Goal: Task Accomplishment & Management: Use online tool/utility

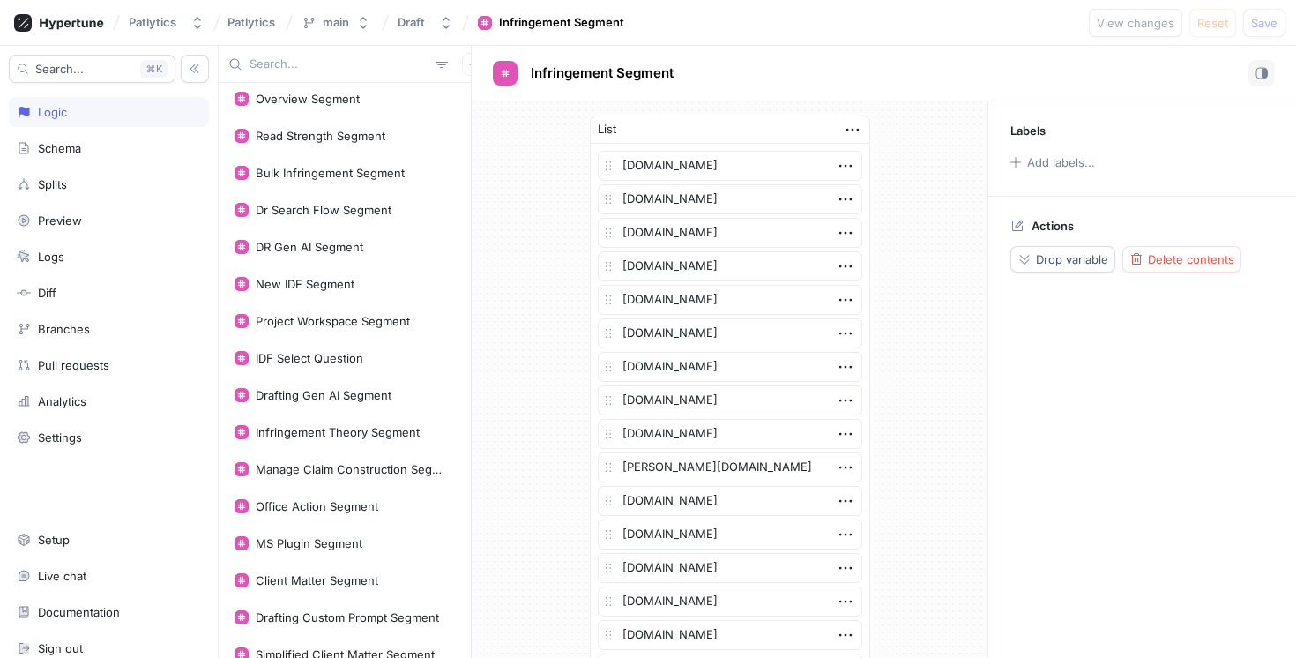
scroll to position [369, 0]
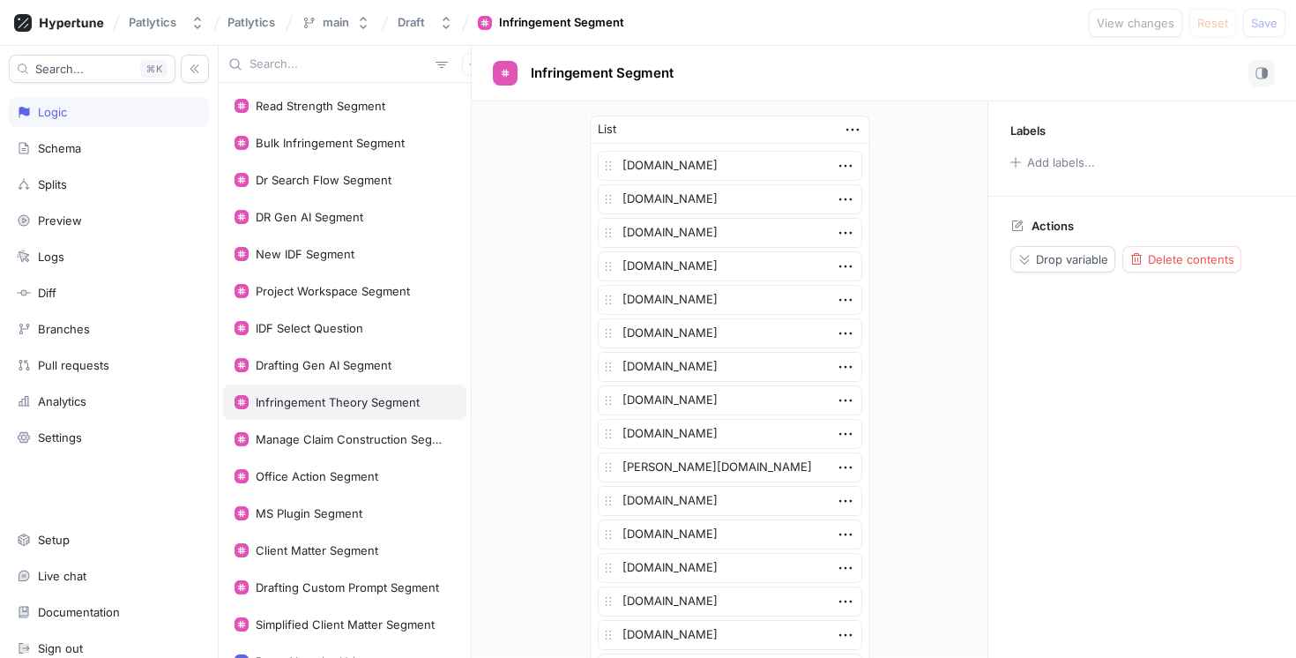
click at [375, 403] on div "Infringement Theory Segment" at bounding box center [338, 402] width 164 height 14
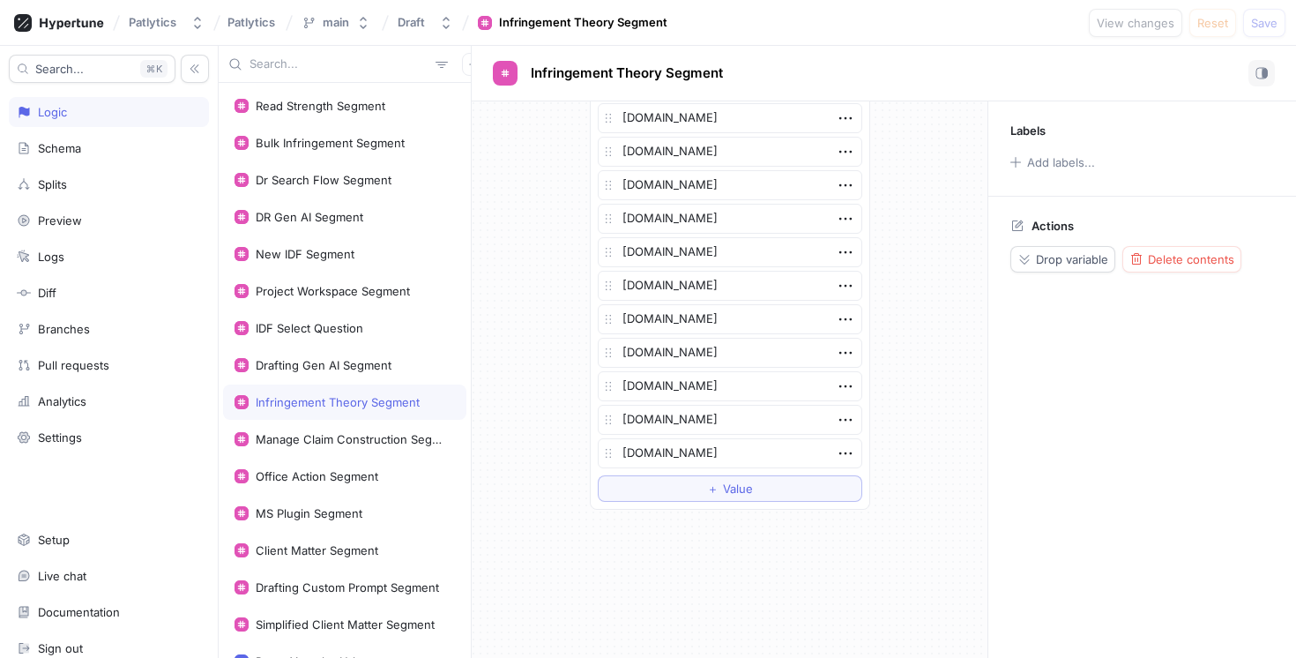
scroll to position [814, 0]
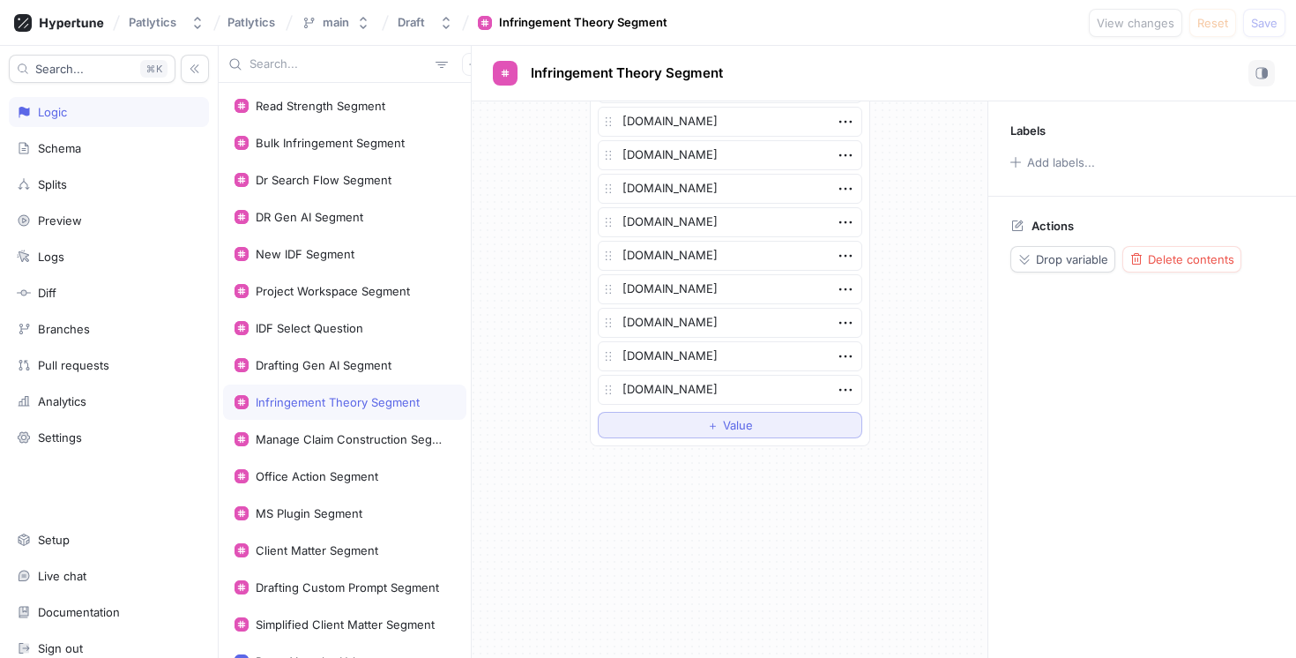
click at [690, 422] on button "＋ Value" at bounding box center [730, 425] width 264 height 26
type textarea "x"
type textarea "f"
type textarea "x"
type textarea "fi"
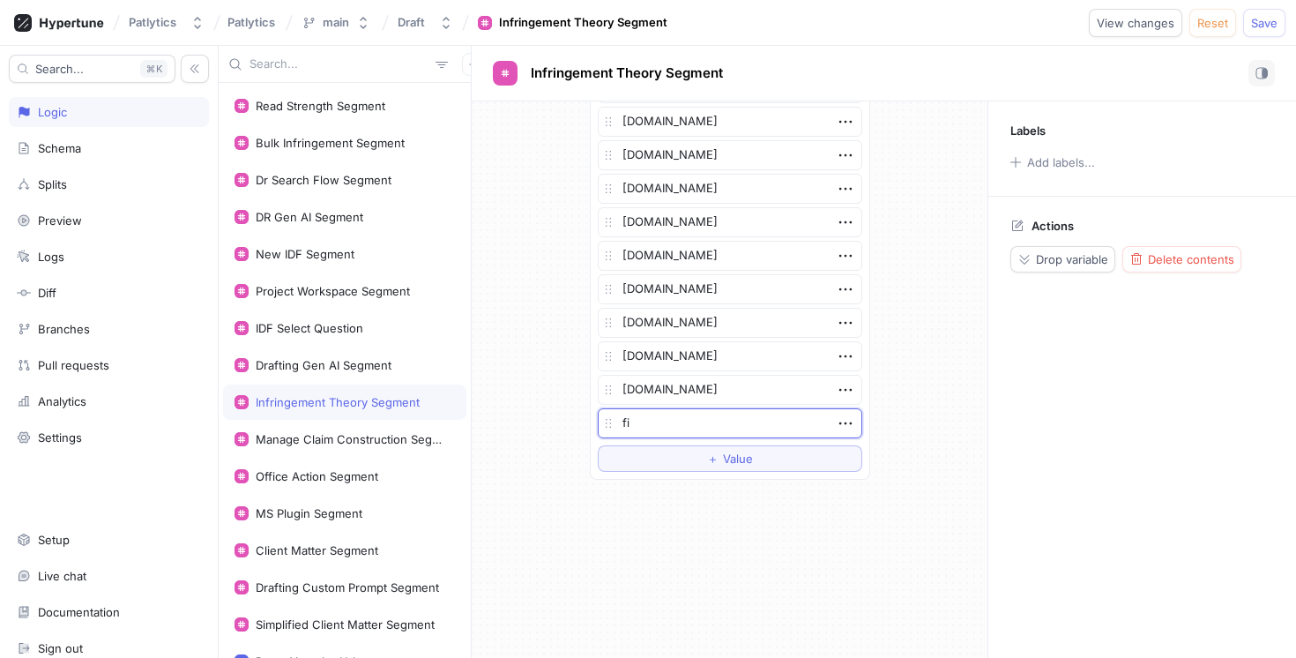
type textarea "x"
type textarea "fin"
type textarea "x"
type textarea "[PERSON_NAME]"
type textarea "x"
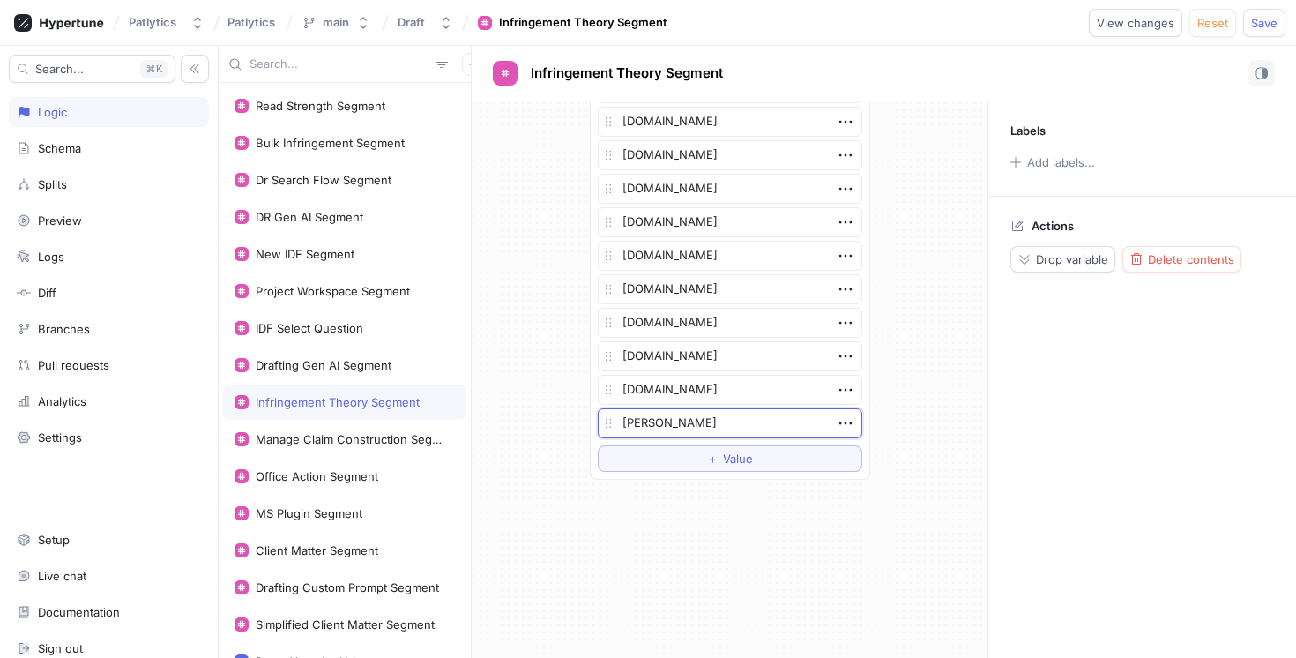
type textarea "[PERSON_NAME]"
type textarea "x"
type textarea "finneg"
type textarea "x"
type textarea "finnega"
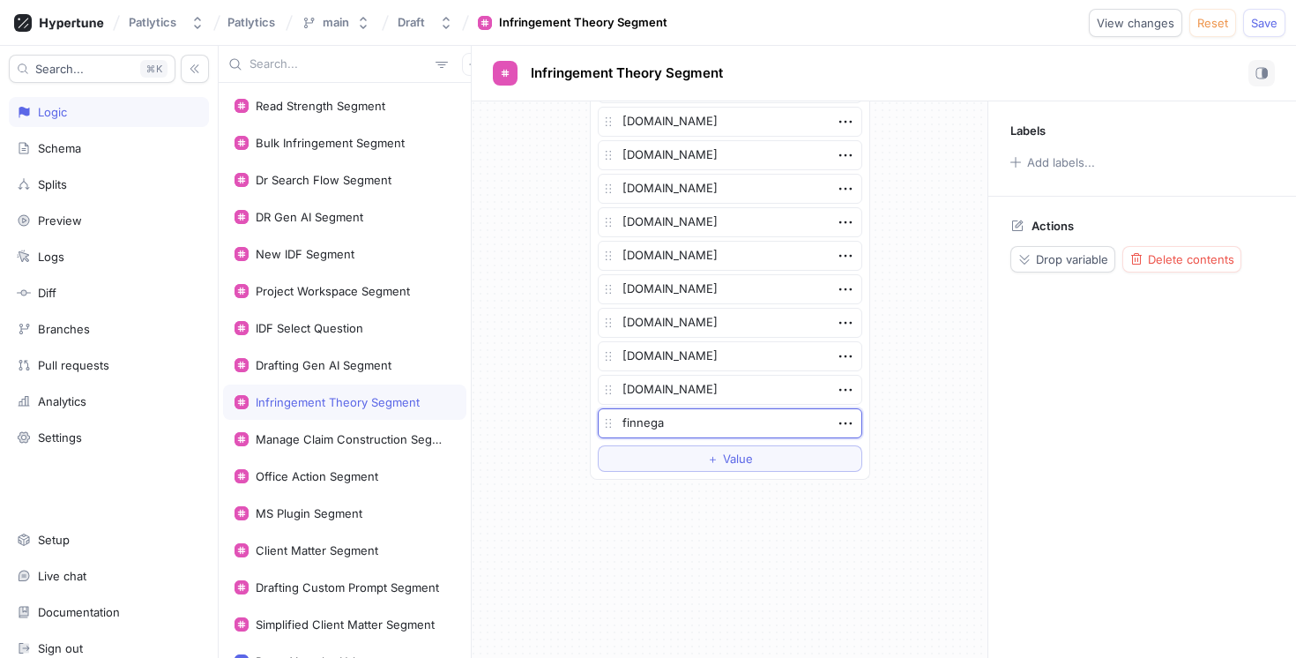
type textarea "x"
type textarea "[PERSON_NAME]"
type textarea "x"
type textarea "[PERSON_NAME][DOMAIN_NAME]"
type textarea "x"
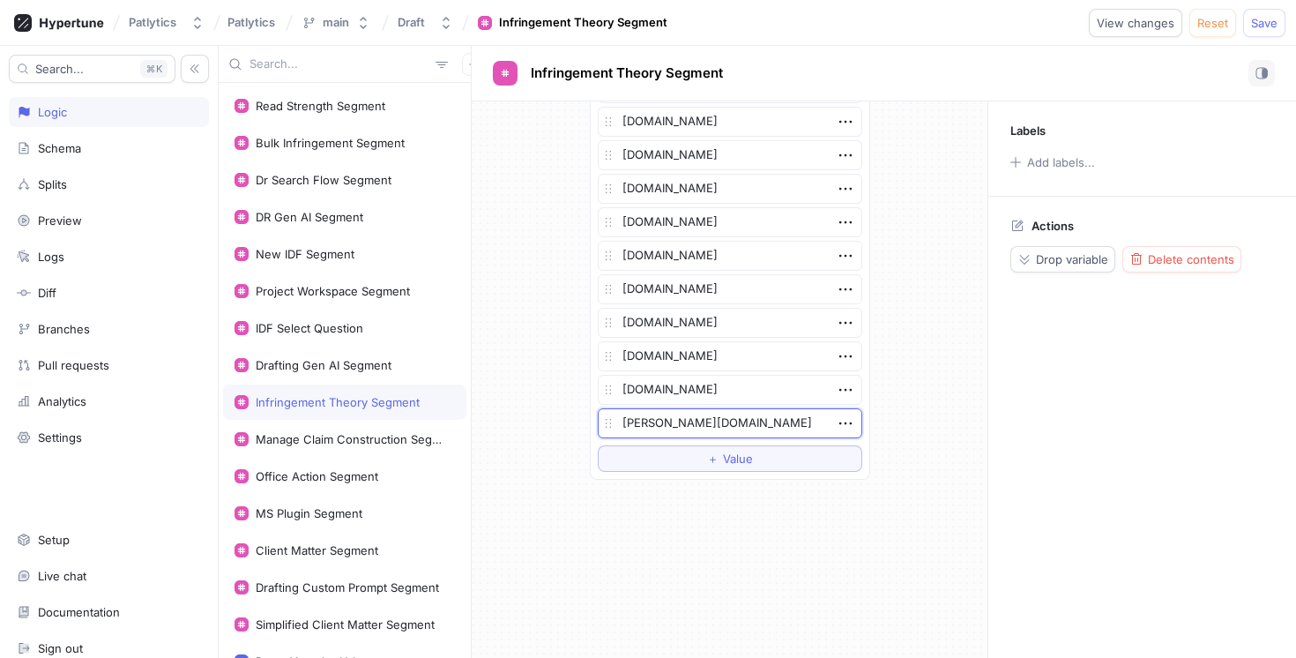
type textarea "[PERSON_NAME][DOMAIN_NAME]"
click at [569, 511] on div "List [DOMAIN_NAME] [DOMAIN_NAME] [DOMAIN_NAME] [DOMAIN_NAME] [DOMAIN_NAME] [DOM…" at bounding box center [730, 379] width 516 height 556
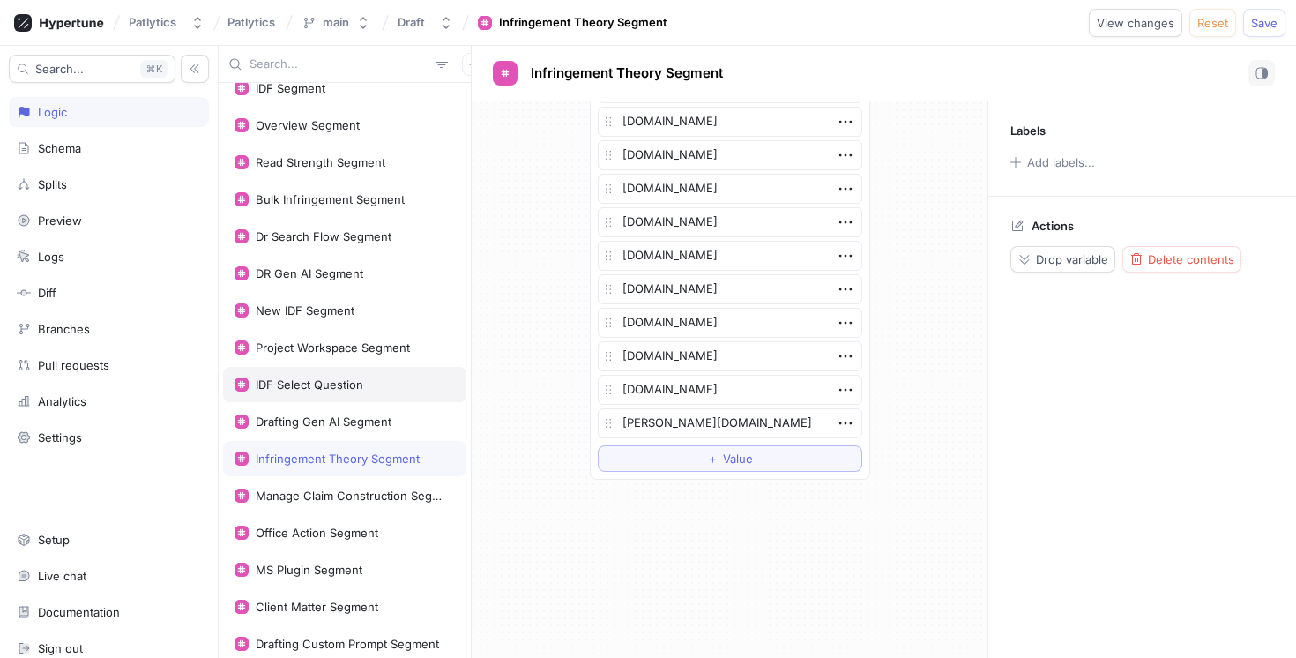
scroll to position [268, 0]
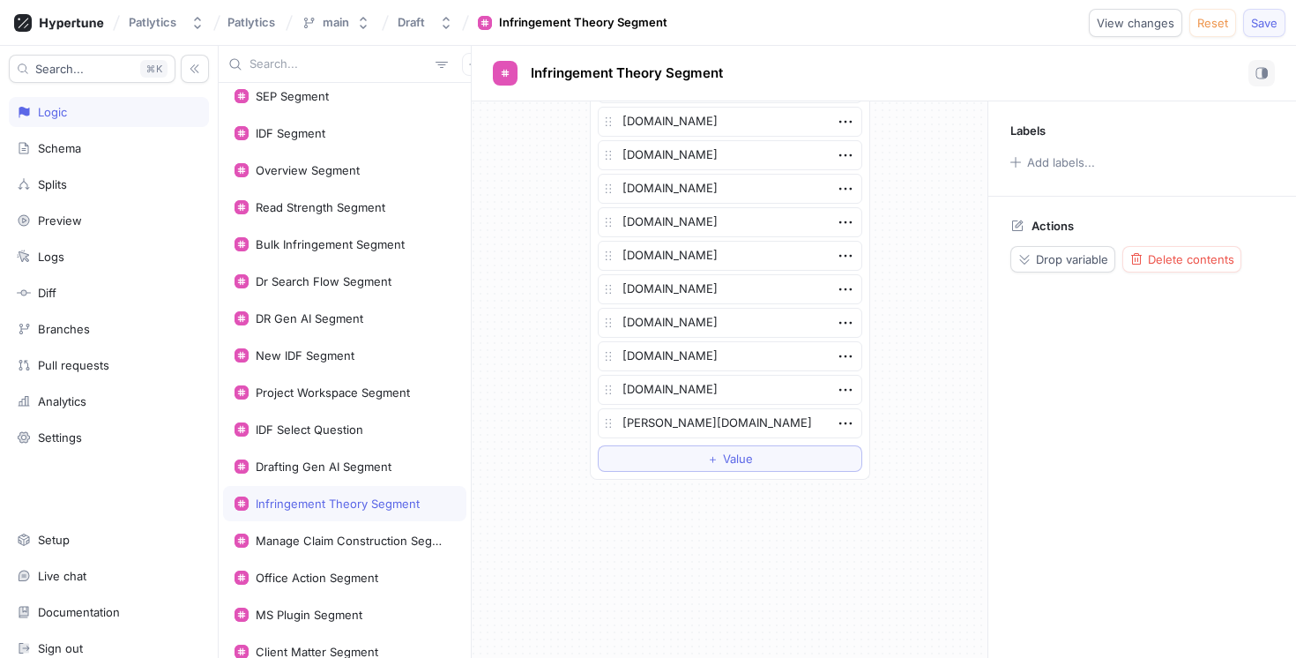
click at [1268, 24] on span "Save" at bounding box center [1264, 23] width 26 height 11
click at [665, 429] on textarea "[PERSON_NAME][DOMAIN_NAME]" at bounding box center [730, 423] width 264 height 30
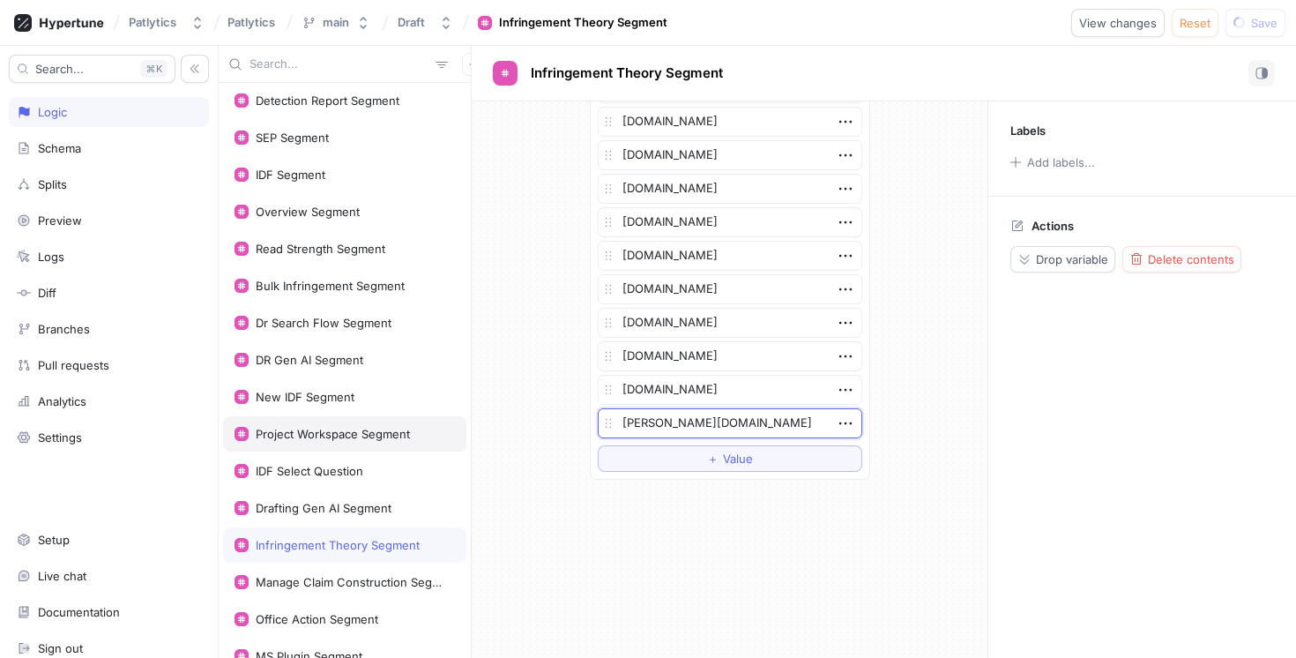
scroll to position [221, 0]
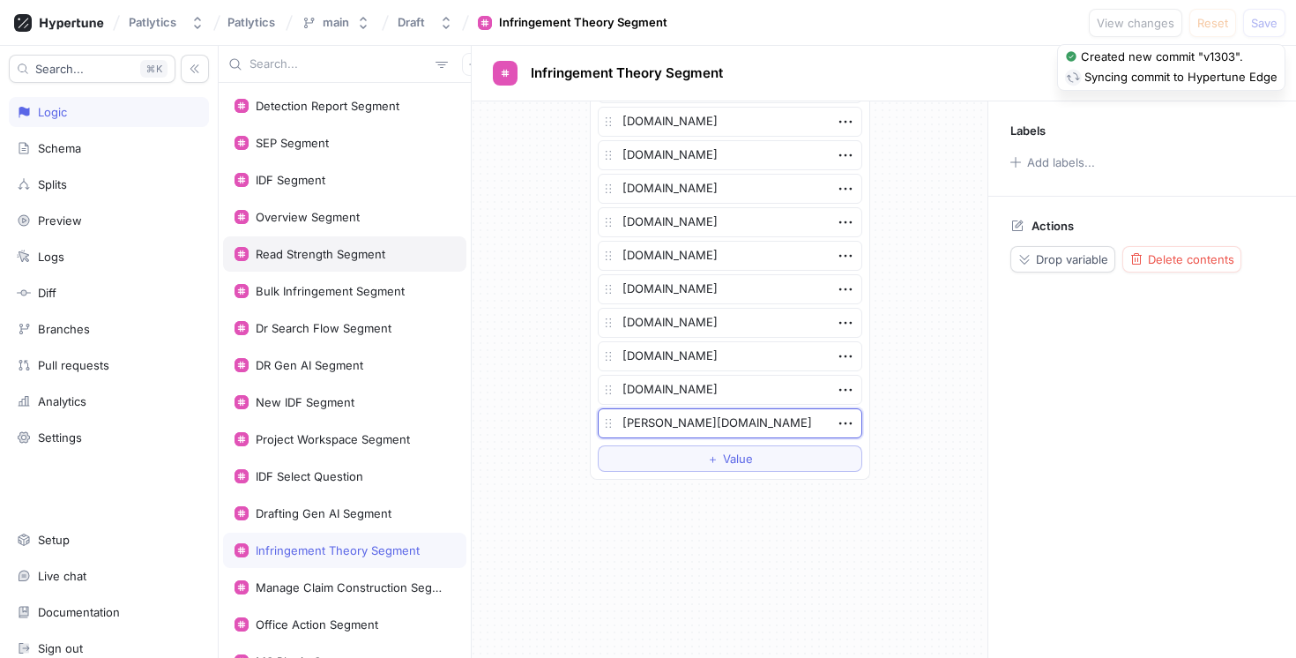
click at [303, 251] on div "Read Strength Segment" at bounding box center [321, 254] width 130 height 14
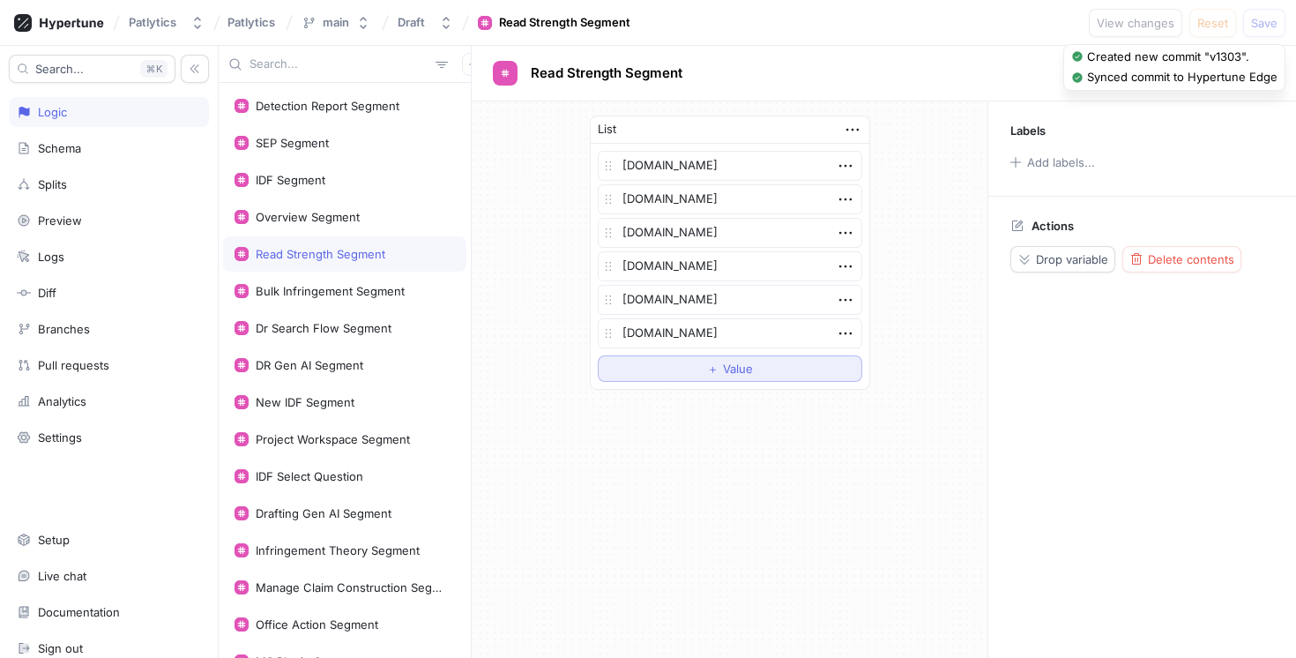
click at [682, 371] on button "＋ Value" at bounding box center [730, 368] width 264 height 26
type textarea "x"
type textarea "[PERSON_NAME][DOMAIN_NAME]"
click at [692, 477] on div "List [DOMAIN_NAME] [DOMAIN_NAME] [DOMAIN_NAME] [DOMAIN_NAME] [DOMAIN_NAME] [DOM…" at bounding box center [730, 379] width 516 height 556
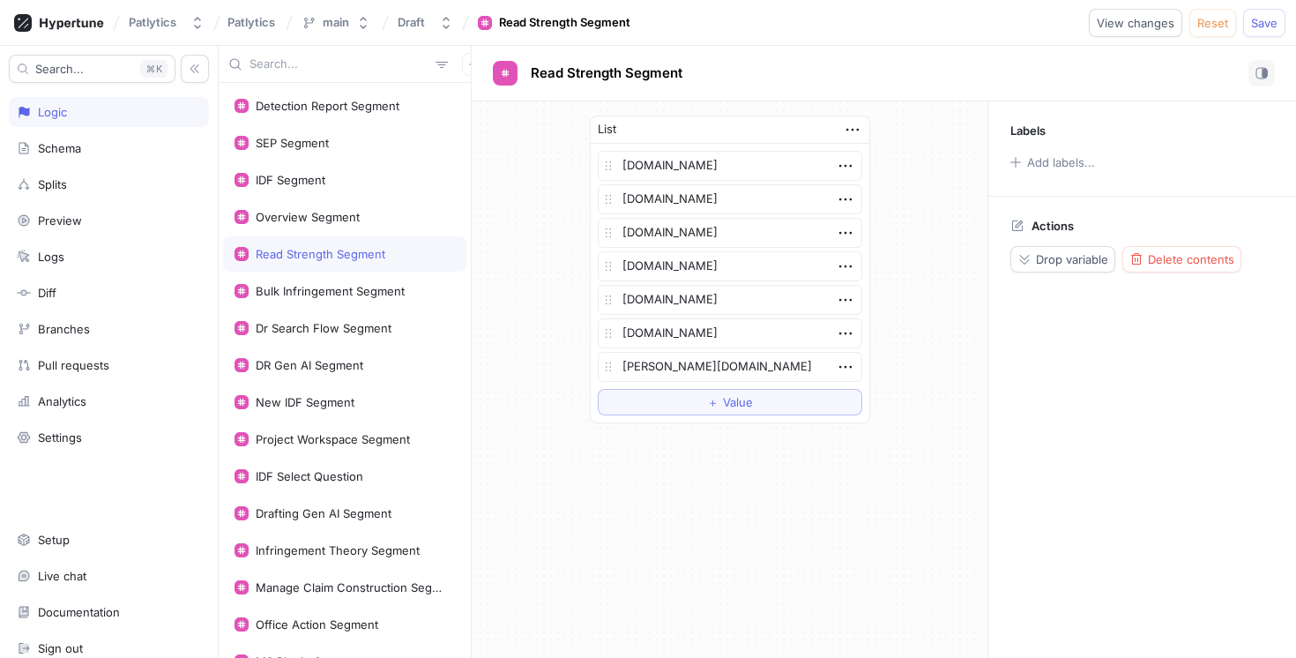
click at [1260, 37] on div "Patlytics Patlytics main Draft Read Strength Segment View changes Reset Save" at bounding box center [648, 23] width 1296 height 46
click at [1260, 30] on button "Save" at bounding box center [1264, 23] width 42 height 28
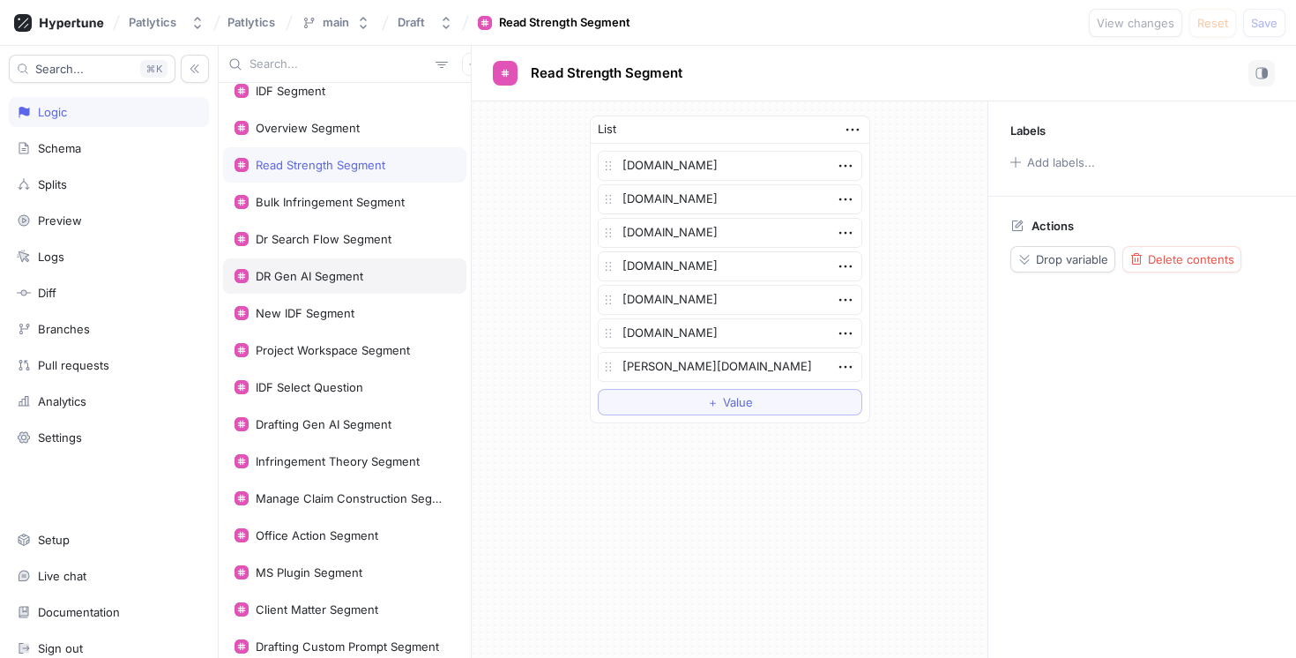
scroll to position [324, 0]
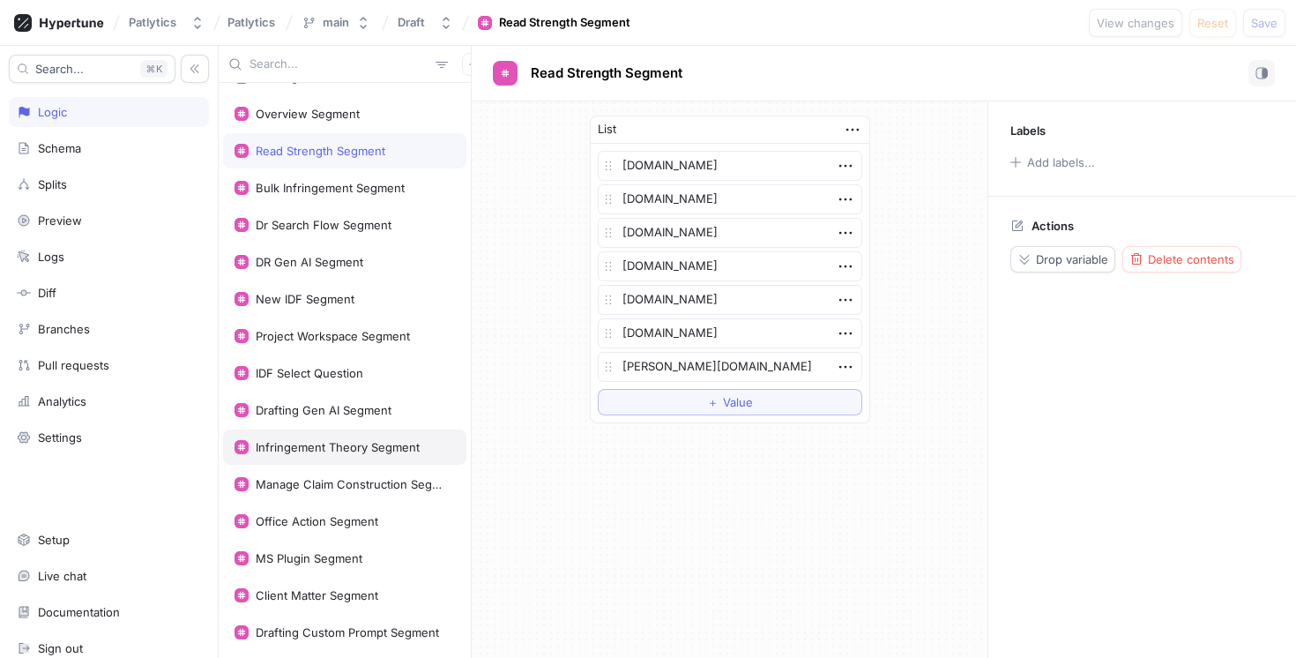
click at [323, 460] on div "Infringement Theory Segment" at bounding box center [344, 446] width 243 height 35
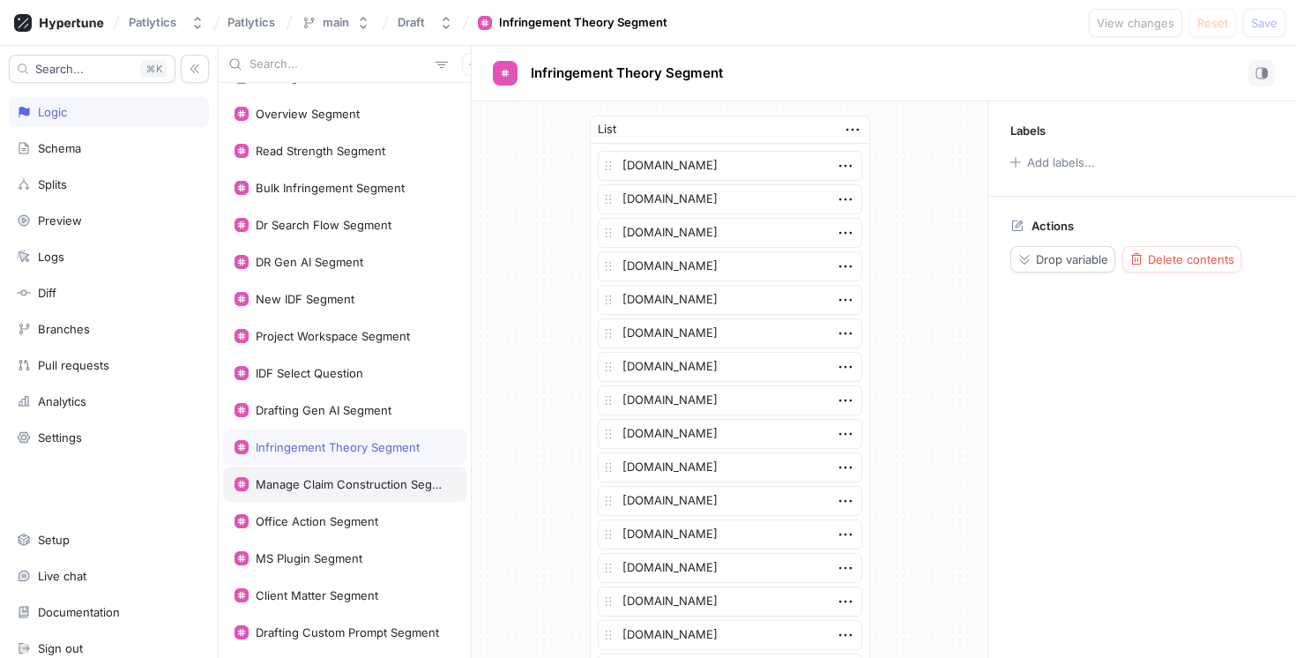
click at [366, 487] on div "Manage Claim Construction Segment" at bounding box center [352, 484] width 192 height 14
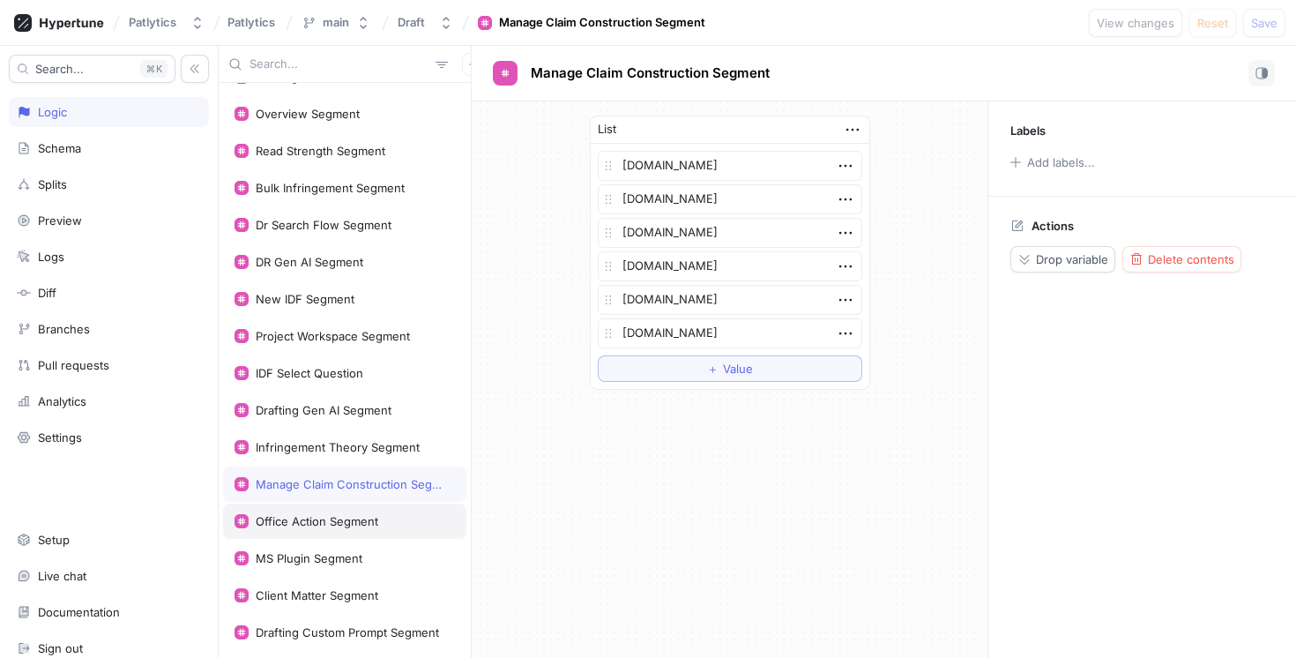
click at [343, 527] on div "Office Action Segment" at bounding box center [317, 521] width 123 height 14
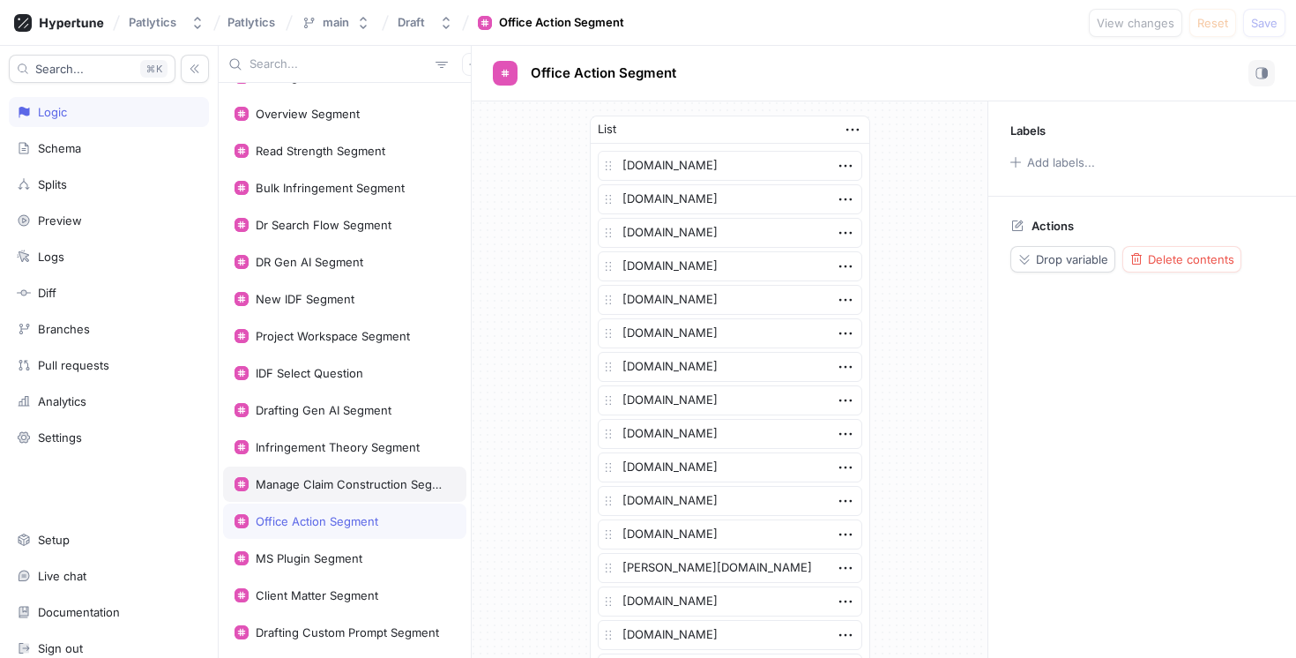
click at [340, 479] on div "Manage Claim Construction Segment" at bounding box center [352, 484] width 192 height 14
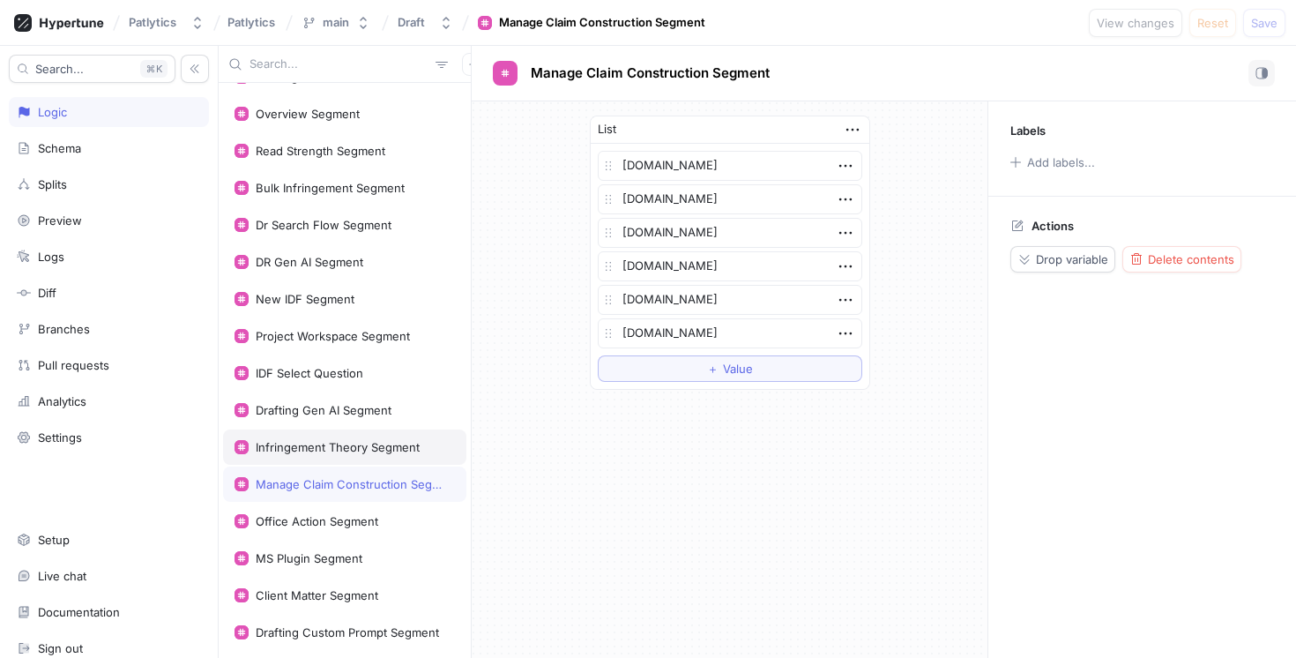
click at [331, 450] on div "Infringement Theory Segment" at bounding box center [338, 447] width 164 height 14
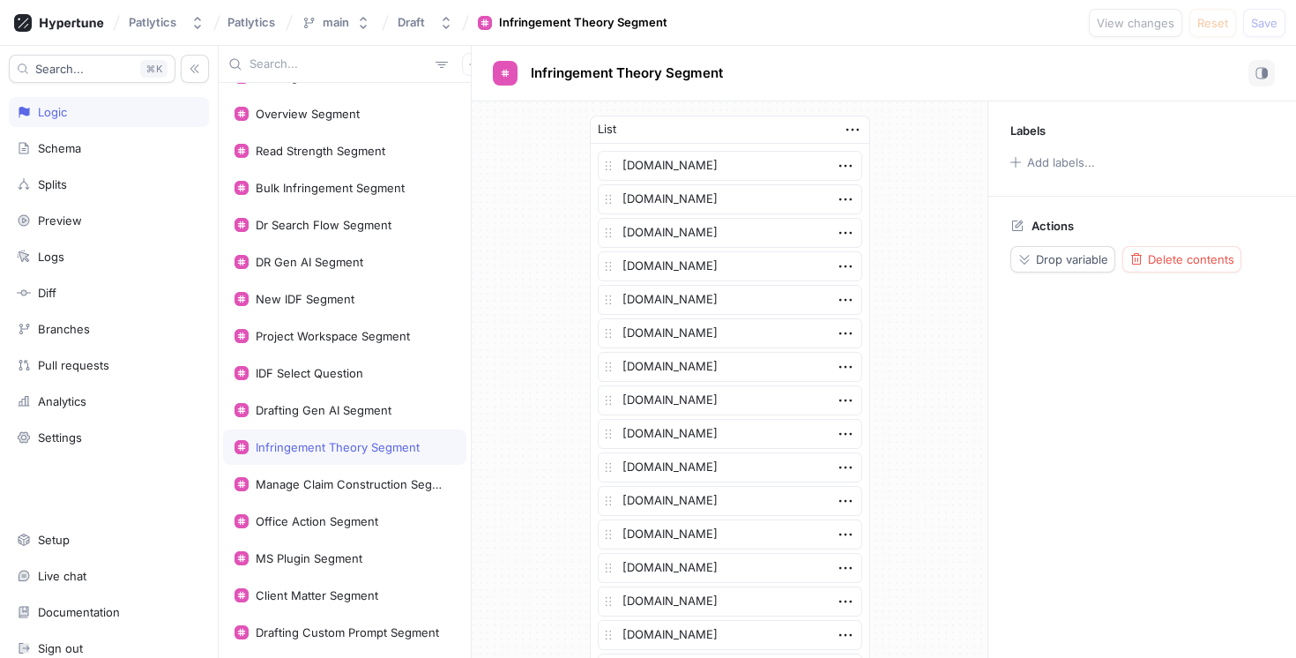
type textarea "x"
